Goal: Task Accomplishment & Management: Complete application form

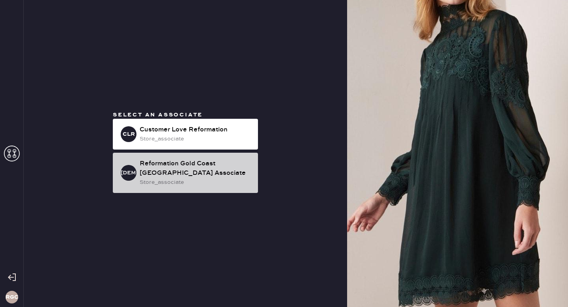
click at [192, 171] on div "Reformation Gold Coast [GEOGRAPHIC_DATA] Associate" at bounding box center [196, 168] width 112 height 19
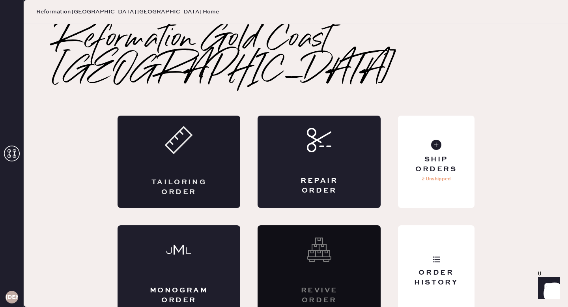
click at [197, 148] on div "Tailoring Order" at bounding box center [178, 161] width 123 height 92
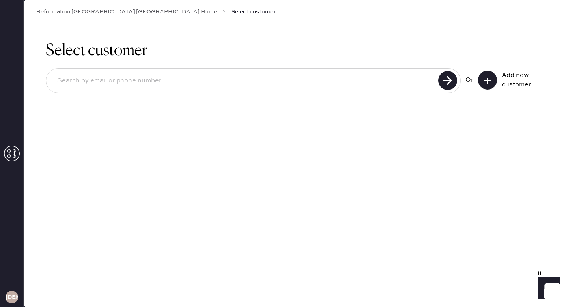
click at [251, 78] on input at bounding box center [243, 81] width 385 height 18
type input "[EMAIL_ADDRESS][DOMAIN_NAME]"
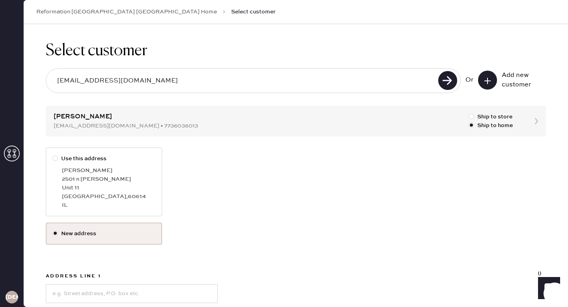
click at [58, 157] on div at bounding box center [55, 158] width 6 height 6
click at [53, 155] on input "Use this address" at bounding box center [52, 154] width 0 height 0
radio input "true"
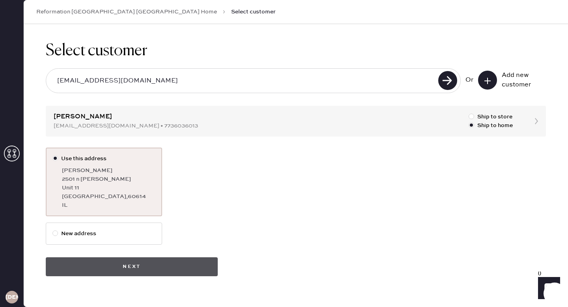
click at [152, 267] on button "Next" at bounding box center [132, 266] width 172 height 19
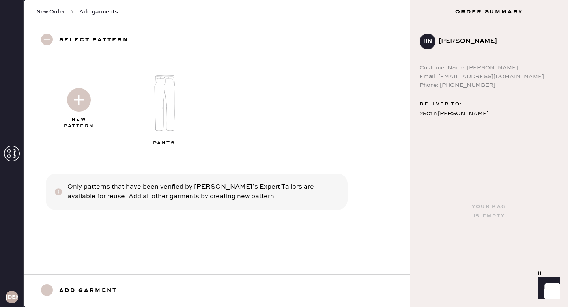
click at [168, 100] on img at bounding box center [164, 103] width 85 height 68
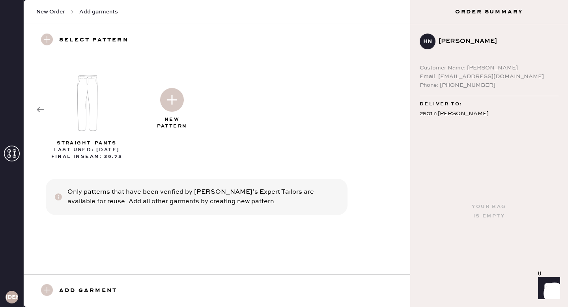
click at [175, 98] on img at bounding box center [172, 100] width 24 height 24
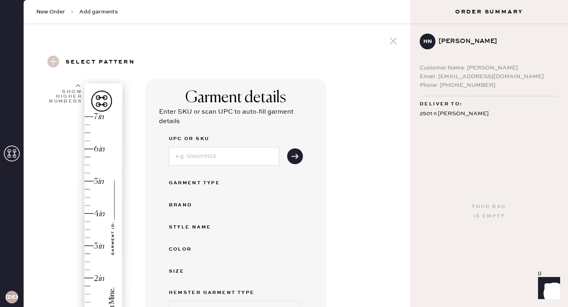
select select "4"
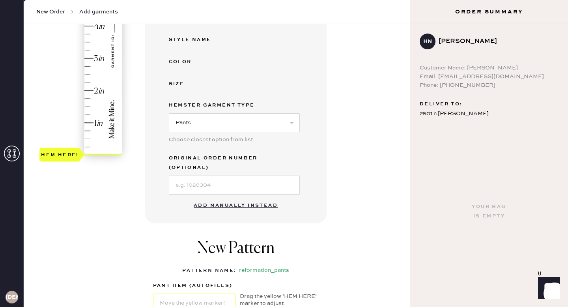
scroll to position [189, 0]
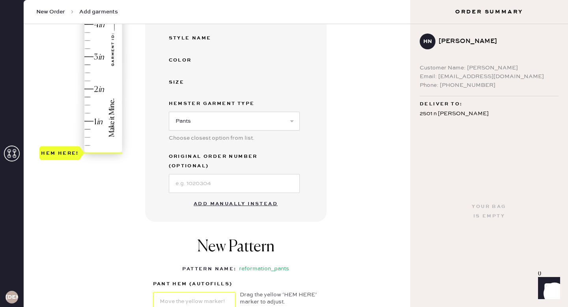
click at [263, 196] on button "Add manually instead" at bounding box center [235, 204] width 93 height 16
select select "4"
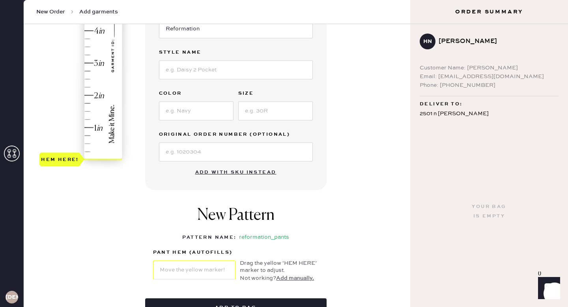
scroll to position [176, 0]
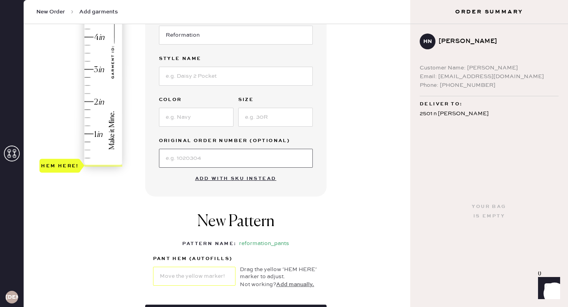
click at [204, 160] on input at bounding box center [236, 158] width 154 height 19
paste input "S17952603"
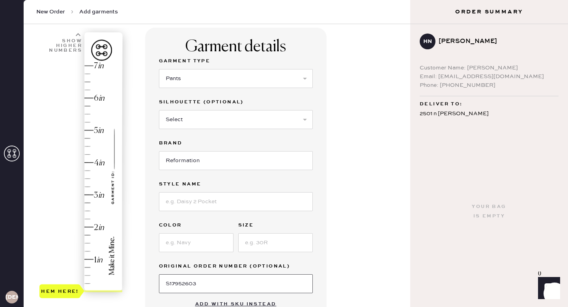
scroll to position [50, 0]
type input "S17952603"
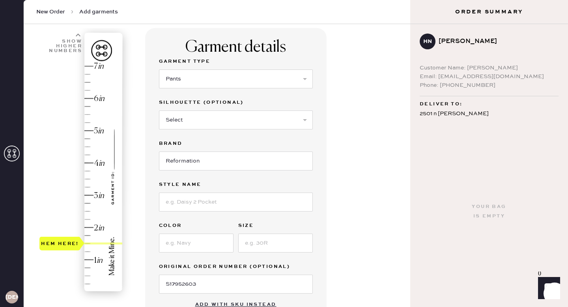
type input "3"
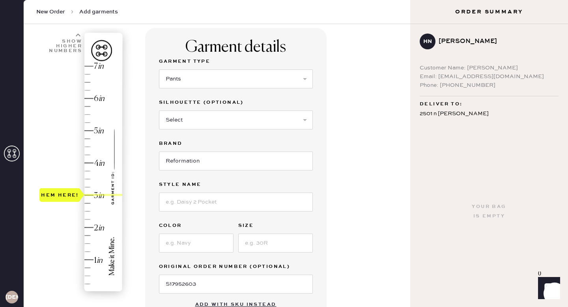
drag, startPoint x: 53, startPoint y: 292, endPoint x: 55, endPoint y: 199, distance: 93.4
click at [55, 199] on div "Hem here!" at bounding box center [59, 195] width 41 height 14
click at [215, 122] on select "Select Joggers Shorts Cropped Flare Boot Cut Straight Skinny Other" at bounding box center [236, 119] width 154 height 19
select select "11"
click at [221, 202] on input at bounding box center [236, 201] width 154 height 19
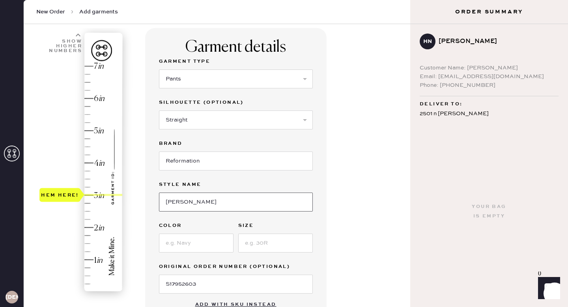
type input "[PERSON_NAME] Satin Bias Pant"
click at [195, 245] on input at bounding box center [196, 242] width 74 height 19
type input "FIOR DI LATTE"
click at [266, 244] on input at bounding box center [275, 242] width 74 height 19
type input "S"
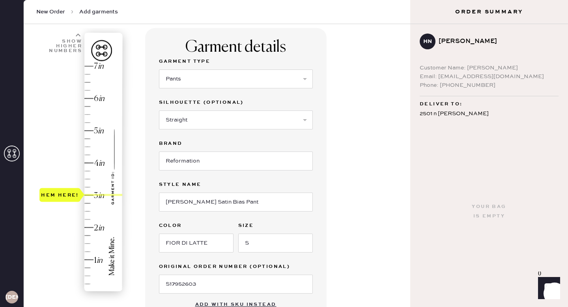
click at [326, 223] on div "Garment details Garment Type Select Basic Skirt Jeans Leggings Pants Shorts Bas…" at bounding box center [274, 252] width 259 height 448
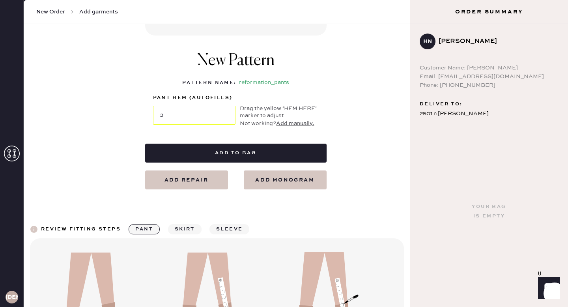
scroll to position [313, 0]
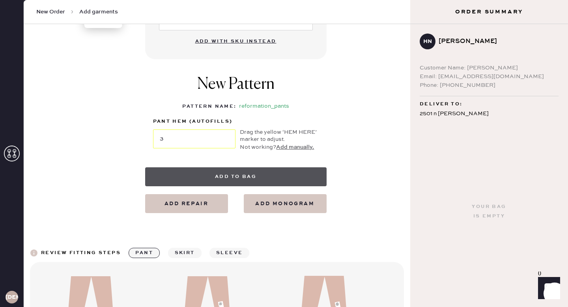
click at [197, 178] on button "Add to bag" at bounding box center [235, 176] width 181 height 19
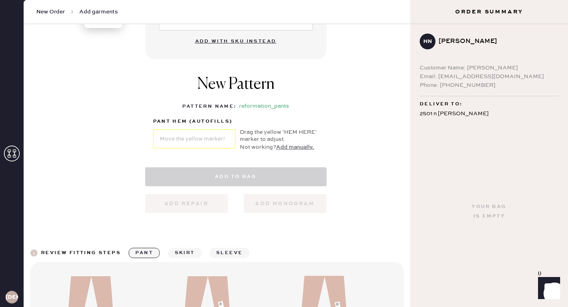
select select "4"
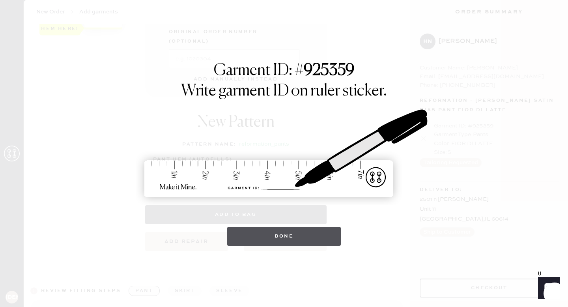
click at [285, 233] on button "Done" at bounding box center [284, 236] width 114 height 19
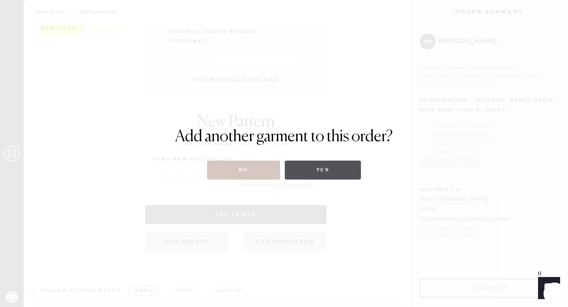
click at [311, 170] on button "Yes" at bounding box center [323, 169] width 76 height 19
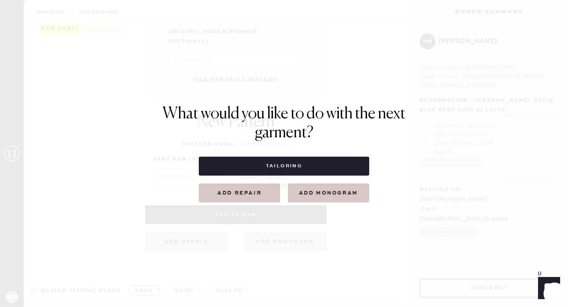
click at [133, 70] on div "What would you like to do with the next garment? Tailoring Add repair add monog…" at bounding box center [284, 153] width 568 height 307
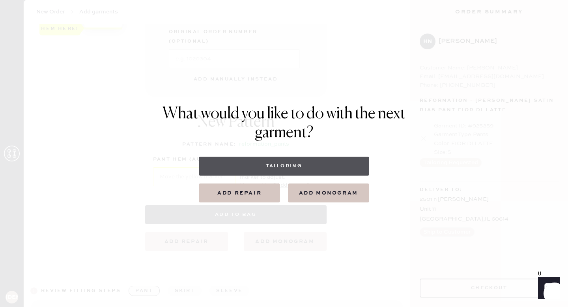
click at [260, 164] on button "Tailoring" at bounding box center [284, 165] width 170 height 19
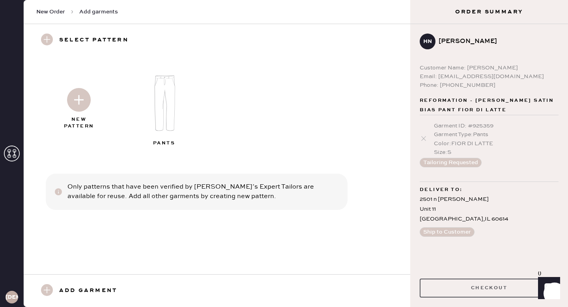
click at [488, 287] on button "Checkout" at bounding box center [488, 287] width 139 height 19
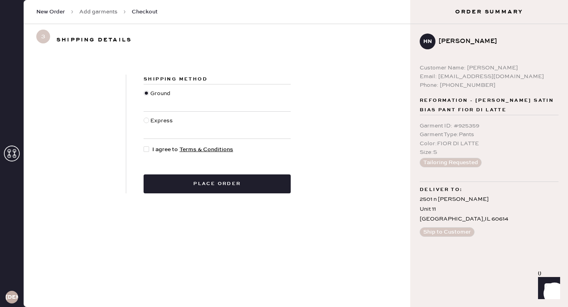
click at [147, 149] on div at bounding box center [146, 149] width 6 height 6
click at [144, 145] on input "I agree to Terms & Conditions" at bounding box center [143, 145] width 0 height 0
checkbox input "true"
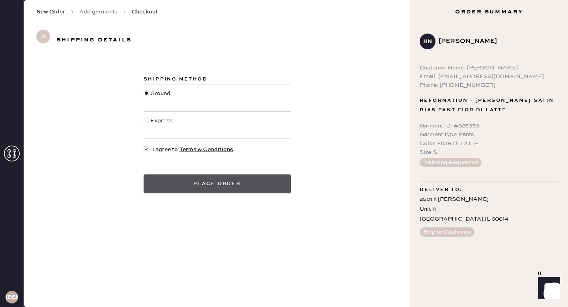
click at [214, 185] on button "Place order" at bounding box center [216, 183] width 147 height 19
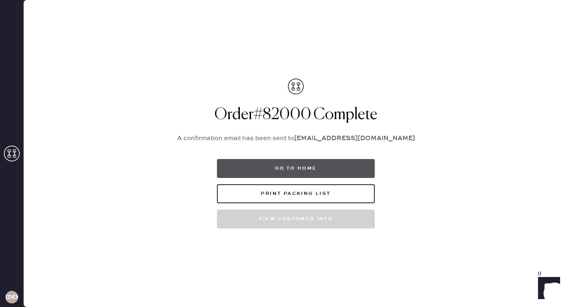
click at [293, 165] on button "Go to home" at bounding box center [296, 168] width 158 height 19
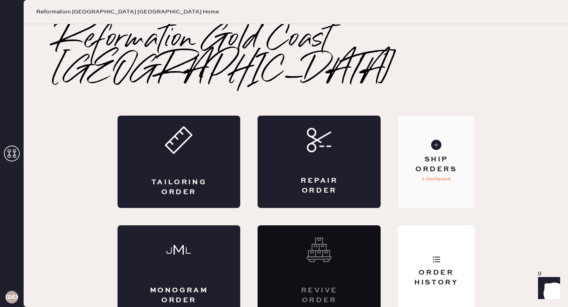
click at [445, 121] on div "Ship Orders 3 Unshipped" at bounding box center [436, 161] width 76 height 92
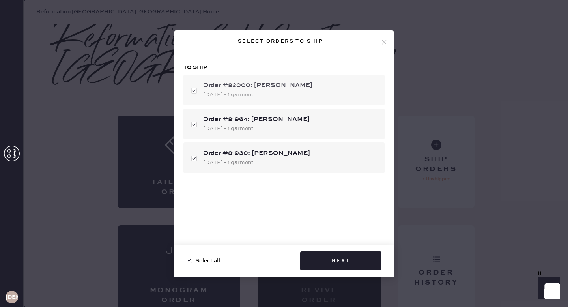
click at [305, 89] on div "Order #82000: [PERSON_NAME]" at bounding box center [290, 85] width 175 height 9
checkbox input "false"
click at [305, 89] on div "Order #82000: [PERSON_NAME]" at bounding box center [290, 85] width 175 height 9
checkbox input "true"
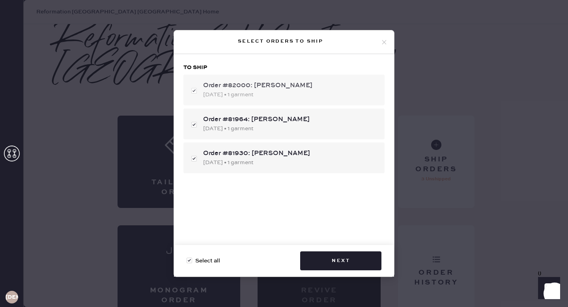
checkbox input "true"
click at [436, 211] on div "Select orders to ship To ship Order #82000: [PERSON_NAME] [DATE] • 1 garment Or…" at bounding box center [284, 153] width 568 height 307
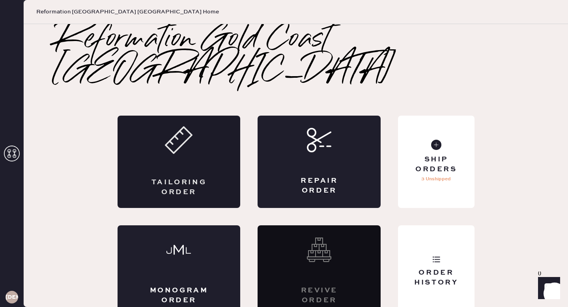
click at [196, 152] on div "Tailoring Order" at bounding box center [178, 161] width 123 height 92
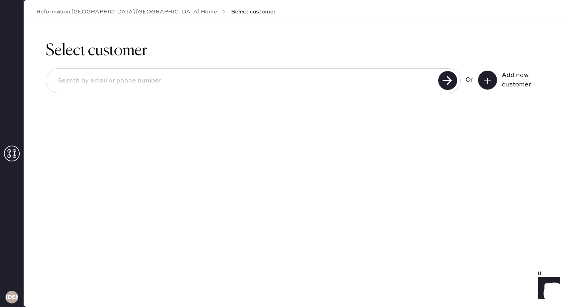
click at [179, 89] on input at bounding box center [243, 81] width 385 height 18
click at [289, 75] on input at bounding box center [243, 81] width 385 height 18
click at [298, 104] on div "Select customer Or Add new customer" at bounding box center [296, 72] width 544 height 96
click at [305, 82] on input at bounding box center [243, 81] width 385 height 18
type input "[EMAIL_ADDRESS][MEDICAL_DATA][DOMAIN_NAME]"
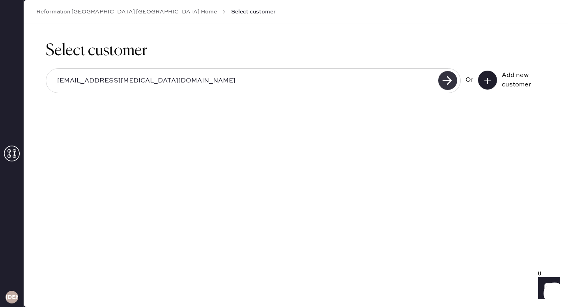
click at [444, 82] on use at bounding box center [447, 80] width 19 height 19
click at [321, 76] on input "[EMAIL_ADDRESS][MEDICAL_DATA][DOMAIN_NAME]" at bounding box center [243, 81] width 385 height 18
click at [482, 81] on button at bounding box center [487, 80] width 19 height 19
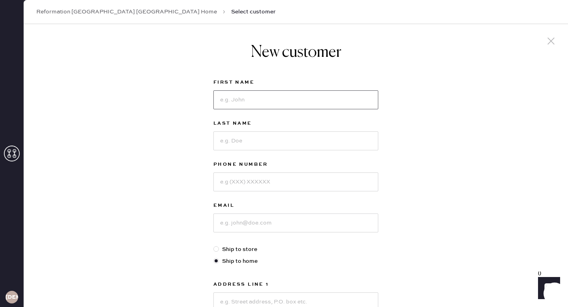
click at [258, 97] on input at bounding box center [295, 99] width 165 height 19
type input "[MEDICAL_DATA]"
type input "Kothari"
click at [272, 182] on input at bounding box center [295, 181] width 165 height 19
click at [240, 223] on input at bounding box center [295, 222] width 165 height 19
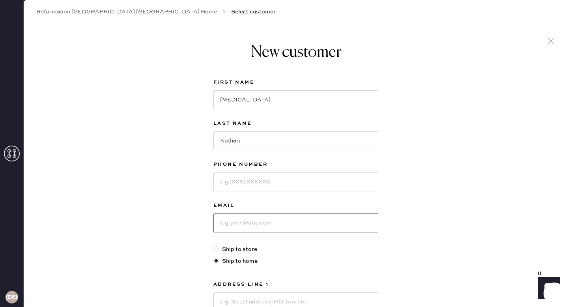
paste input "[EMAIL_ADDRESS][MEDICAL_DATA][DOMAIN_NAME]"
type input "[EMAIL_ADDRESS][MEDICAL_DATA][DOMAIN_NAME]"
click at [259, 181] on input at bounding box center [295, 181] width 165 height 19
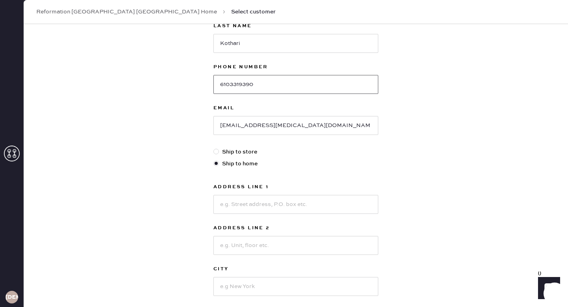
scroll to position [103, 0]
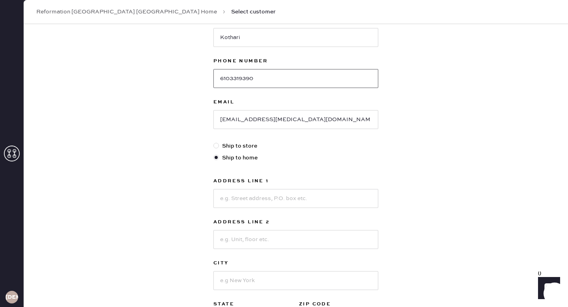
type input "6103319390"
click at [325, 201] on input at bounding box center [295, 198] width 165 height 19
type input "[STREET_ADDRESS]"
click at [231, 240] on input "Apt2608" at bounding box center [295, 239] width 165 height 19
type input "Apt 2608"
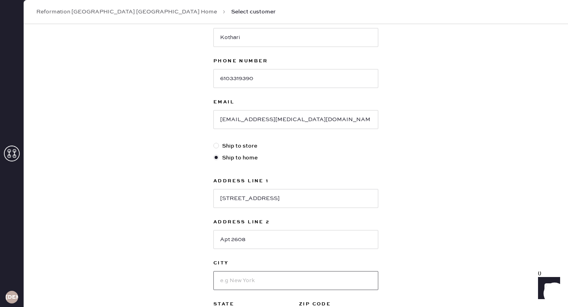
click at [249, 278] on input at bounding box center [295, 280] width 165 height 19
type input "[GEOGRAPHIC_DATA]"
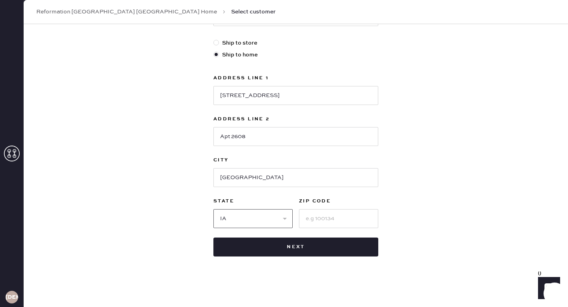
select select "IL"
click at [332, 221] on input at bounding box center [338, 218] width 79 height 19
type input "60610"
click at [420, 181] on div "New customer First Name [MEDICAL_DATA] Last Name [PERSON_NAME] Phone Number [PH…" at bounding box center [296, 62] width 544 height 489
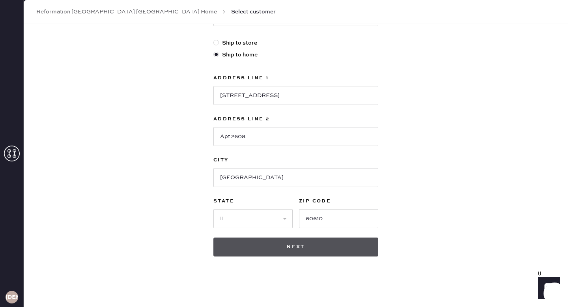
click at [294, 248] on button "Next" at bounding box center [295, 246] width 165 height 19
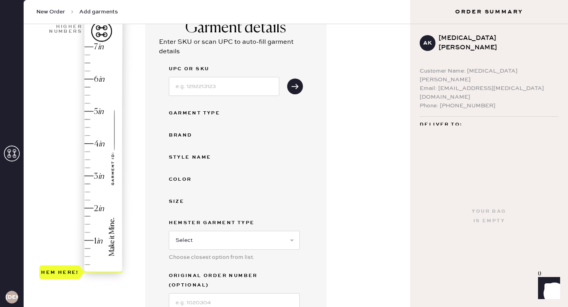
scroll to position [70, 0]
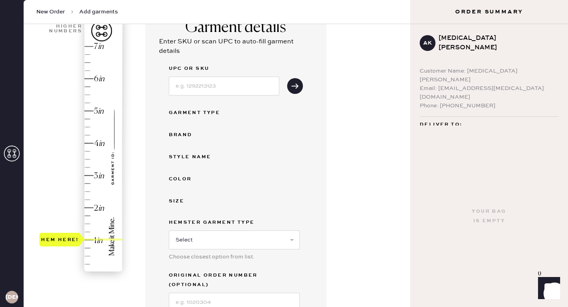
drag, startPoint x: 67, startPoint y: 272, endPoint x: 65, endPoint y: 239, distance: 32.8
click at [65, 239] on div "Hem here!" at bounding box center [60, 239] width 38 height 9
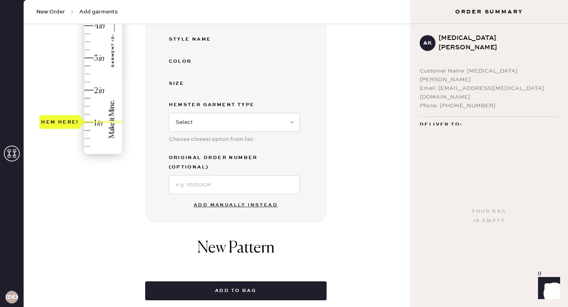
scroll to position [190, 0]
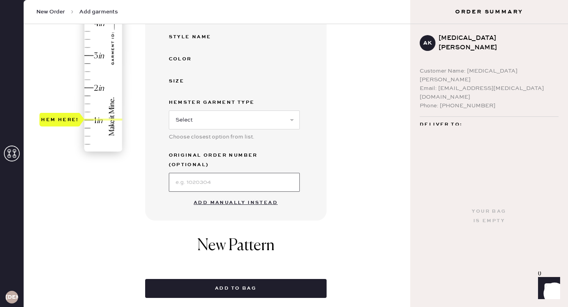
click at [238, 175] on input at bounding box center [234, 182] width 131 height 19
click at [317, 190] on div "Garment details Enter SKU or scan UPC to auto-fill garment details UPC or SKU G…" at bounding box center [235, 54] width 181 height 332
click at [253, 195] on button "Add manually instead" at bounding box center [235, 203] width 93 height 16
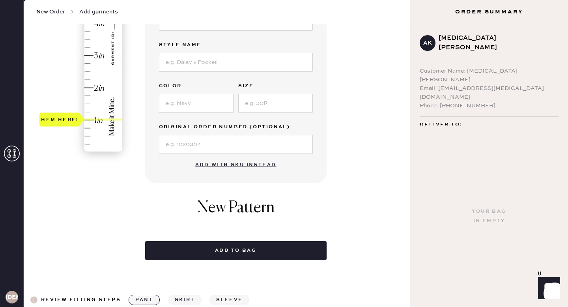
scroll to position [143, 0]
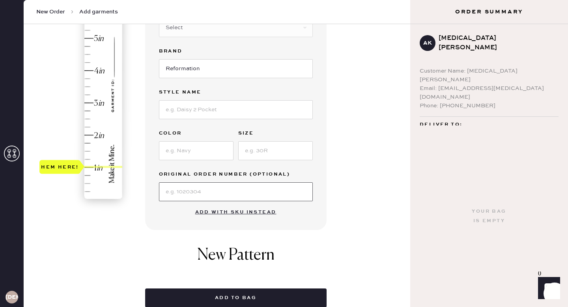
click at [221, 191] on input at bounding box center [236, 191] width 154 height 19
paste input "S23144824"
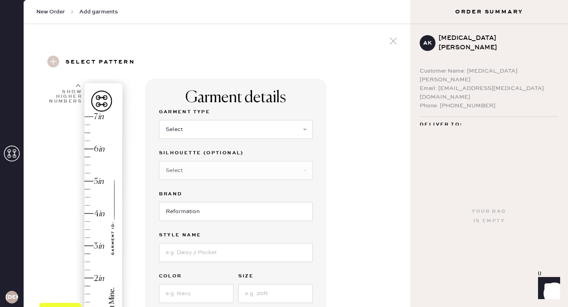
type input "S23144824"
click at [195, 130] on select "Select Basic Skirt Jeans Leggings Pants Shorts Basic Sleeved Dress Basic Sleeve…" at bounding box center [236, 129] width 154 height 19
select select "7"
click at [210, 172] on select "Select Maxi Dress Midi Dress Mini Dress Other" at bounding box center [236, 170] width 154 height 19
select select "33"
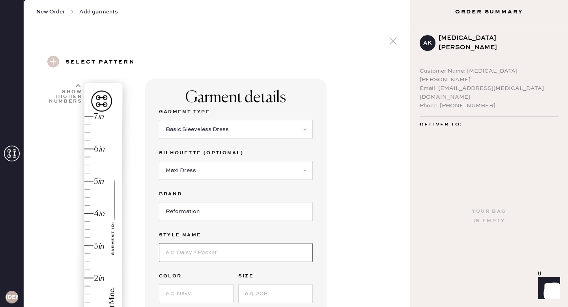
click at [218, 256] on input at bounding box center [236, 252] width 154 height 19
click at [194, 250] on input "Sapphira Dress" at bounding box center [236, 252] width 154 height 19
click at [192, 251] on input "Sapphira Dress" at bounding box center [236, 252] width 154 height 19
type input "Sapphira Satin Dress"
click at [192, 290] on input at bounding box center [196, 293] width 74 height 19
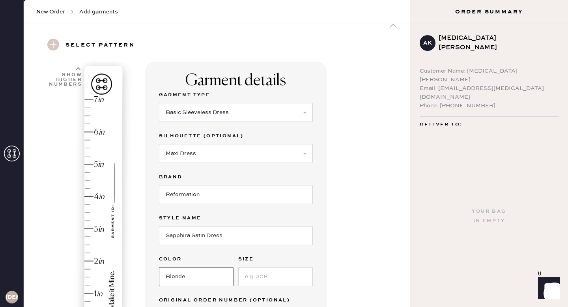
scroll to position [25, 0]
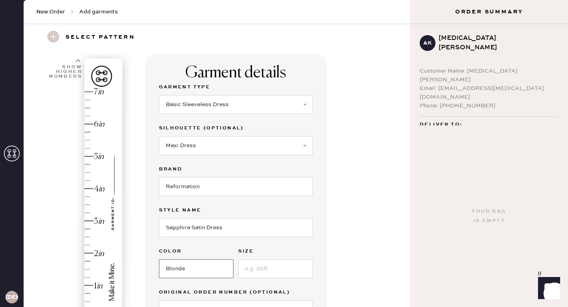
type input "Blonde"
click at [277, 272] on input at bounding box center [275, 268] width 74 height 19
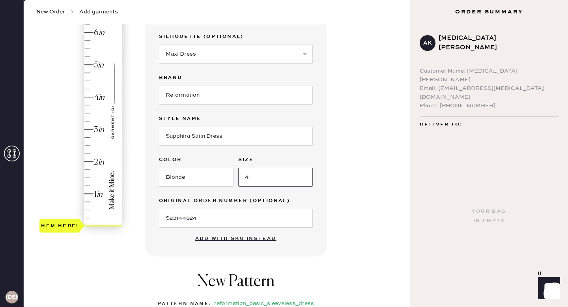
scroll to position [117, 0]
type input "4"
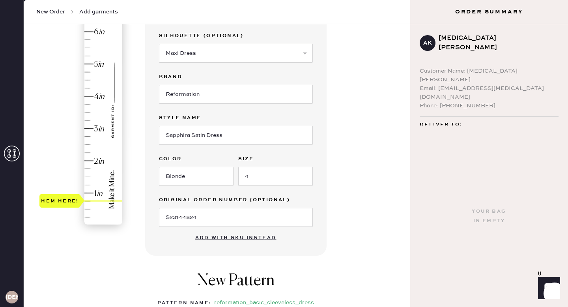
type input "1"
drag, startPoint x: 63, startPoint y: 226, endPoint x: 64, endPoint y: 193, distance: 32.8
click at [64, 193] on div "Hem here!" at bounding box center [60, 192] width 38 height 9
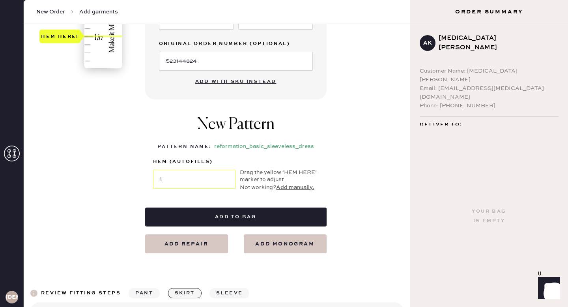
scroll to position [274, 0]
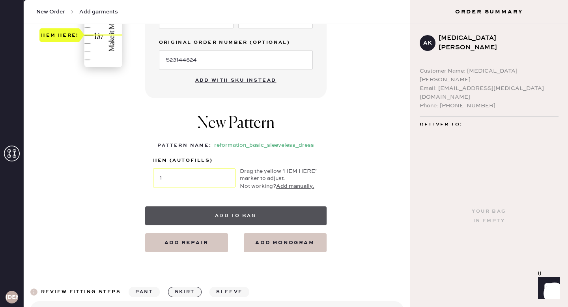
click at [216, 216] on button "Add to bag" at bounding box center [235, 215] width 181 height 19
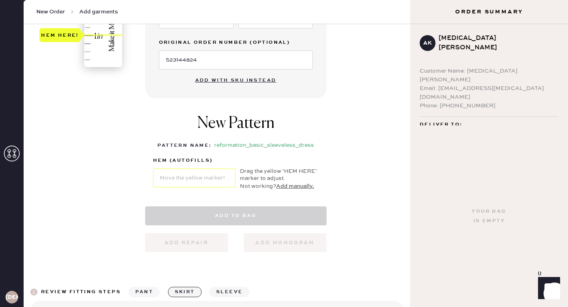
select select "7"
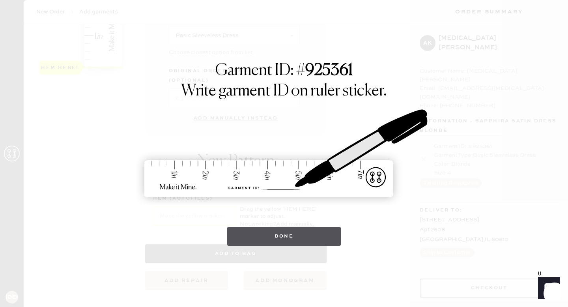
click at [267, 240] on button "Done" at bounding box center [284, 236] width 114 height 19
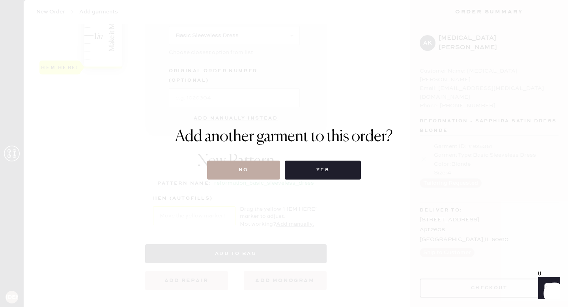
click at [257, 171] on button "No" at bounding box center [243, 169] width 73 height 19
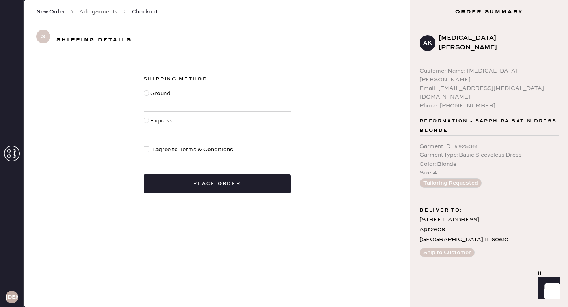
click at [145, 119] on div at bounding box center [146, 120] width 6 height 6
click at [144, 117] on input "Express" at bounding box center [143, 116] width 0 height 0
radio input "true"
click at [149, 150] on div at bounding box center [147, 149] width 9 height 9
click at [144, 145] on input "I agree to Terms & Conditions" at bounding box center [143, 145] width 0 height 0
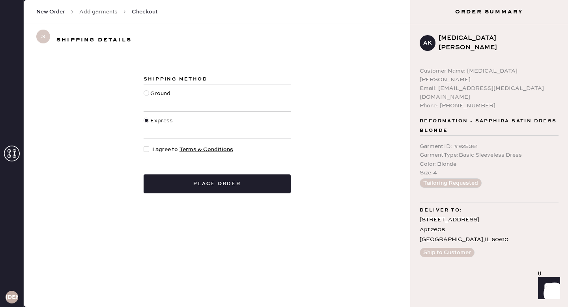
checkbox input "true"
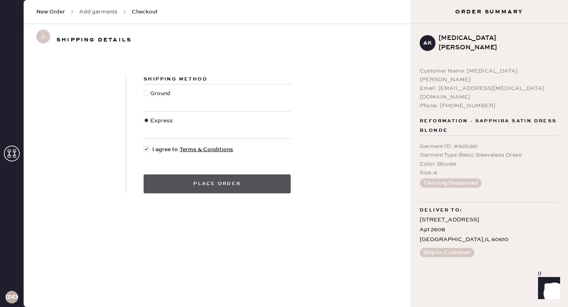
click at [200, 180] on button "Place order" at bounding box center [216, 183] width 147 height 19
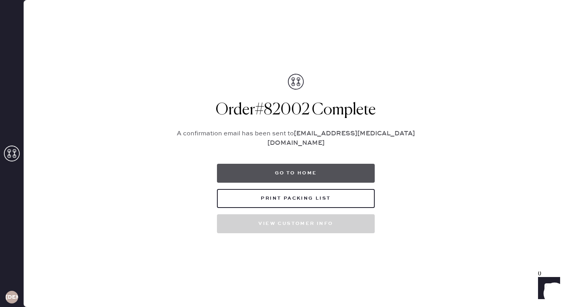
click at [270, 173] on button "Go to home" at bounding box center [296, 173] width 158 height 19
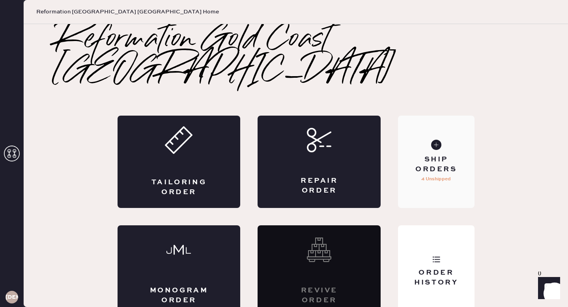
click at [418, 131] on div "Ship Orders 4 Unshipped" at bounding box center [436, 161] width 76 height 92
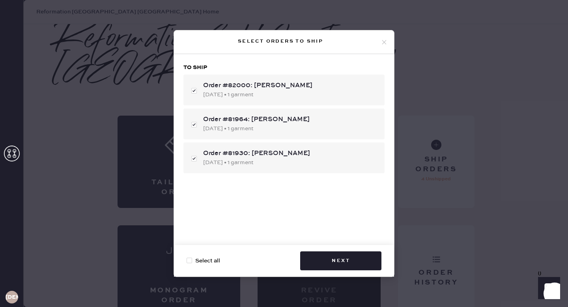
checkbox input "true"
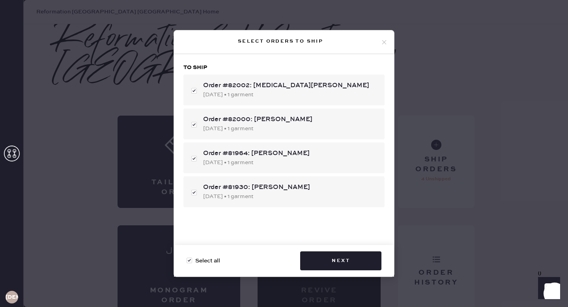
click at [567, 54] on div "Select orders to ship To ship Order #82002: [MEDICAL_DATA][PERSON_NAME] [DATE] …" at bounding box center [284, 153] width 568 height 307
